Goal: Find specific page/section: Find specific page/section

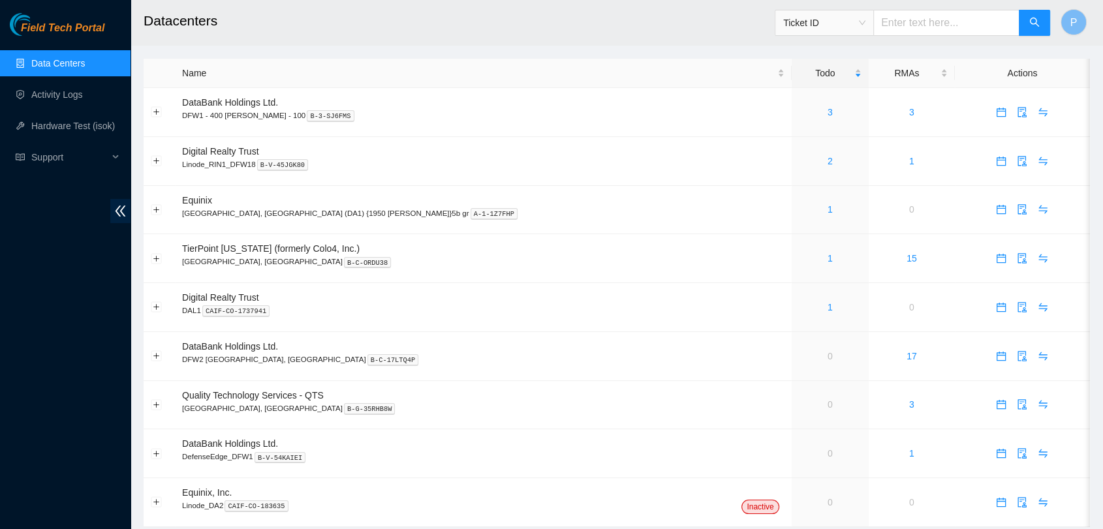
click at [78, 65] on link "Data Centers" at bounding box center [58, 63] width 54 height 10
